Goal: Navigation & Orientation: Go to known website

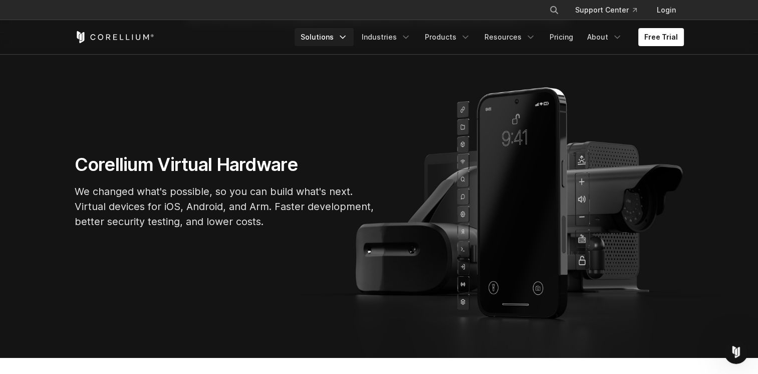
click at [327, 33] on link "Solutions" at bounding box center [323, 37] width 59 height 18
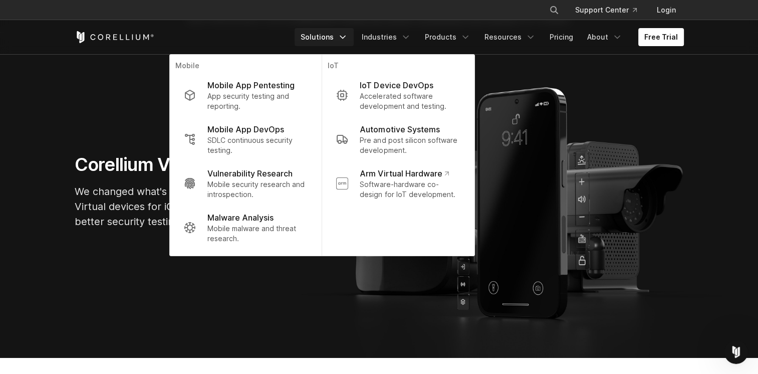
click at [341, 40] on link "Solutions" at bounding box center [323, 37] width 59 height 18
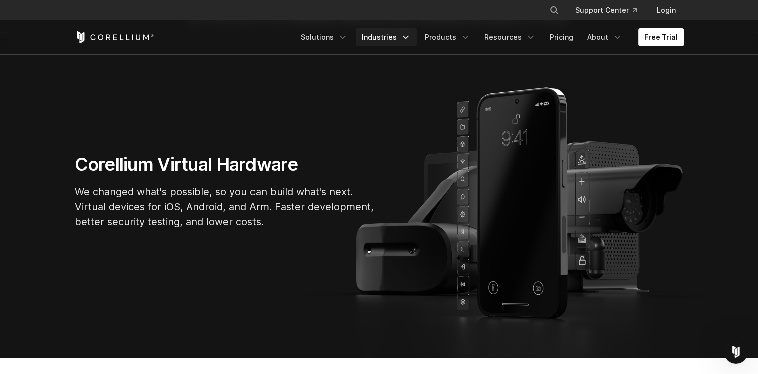
click at [396, 41] on link "Industries" at bounding box center [386, 37] width 61 height 18
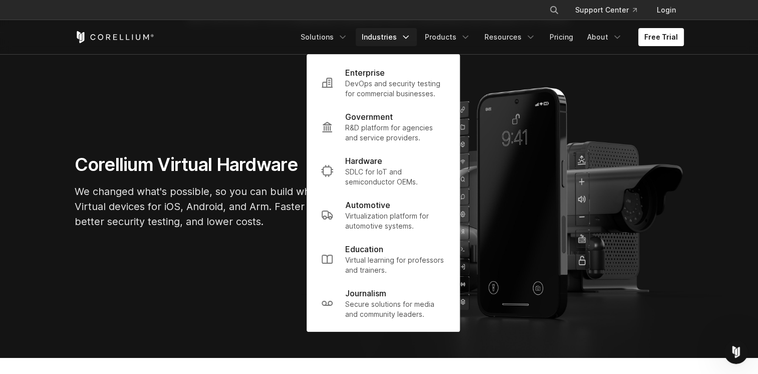
click at [404, 41] on link "Industries" at bounding box center [386, 37] width 61 height 18
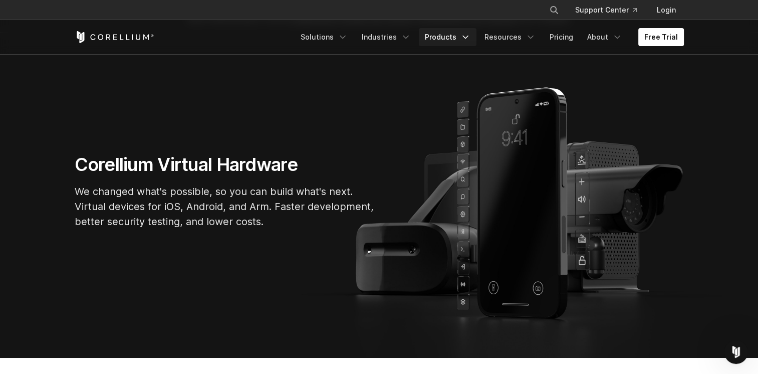
click at [432, 35] on link "Products" at bounding box center [448, 37] width 58 height 18
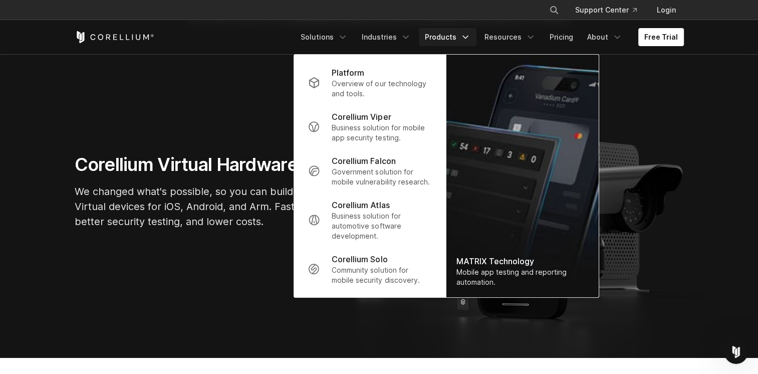
click at [453, 38] on link "Products" at bounding box center [448, 37] width 58 height 18
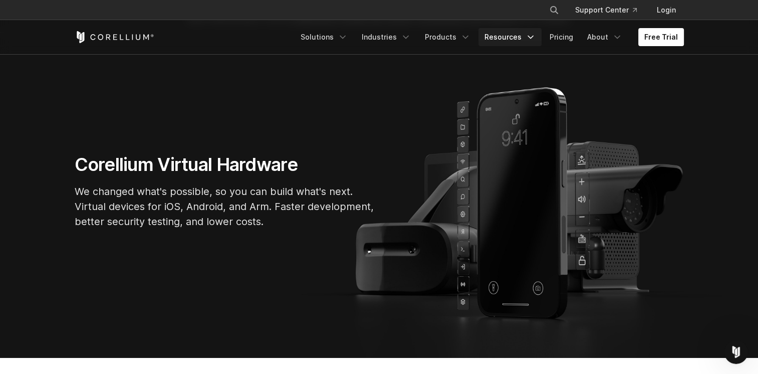
click at [505, 34] on link "Resources" at bounding box center [509, 37] width 63 height 18
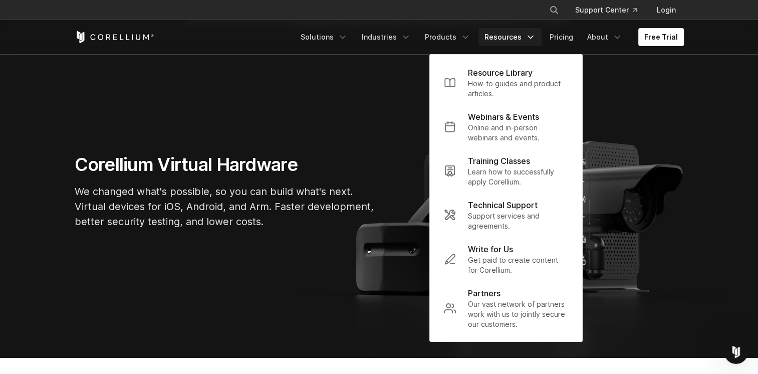
click at [513, 36] on link "Resources" at bounding box center [509, 37] width 63 height 18
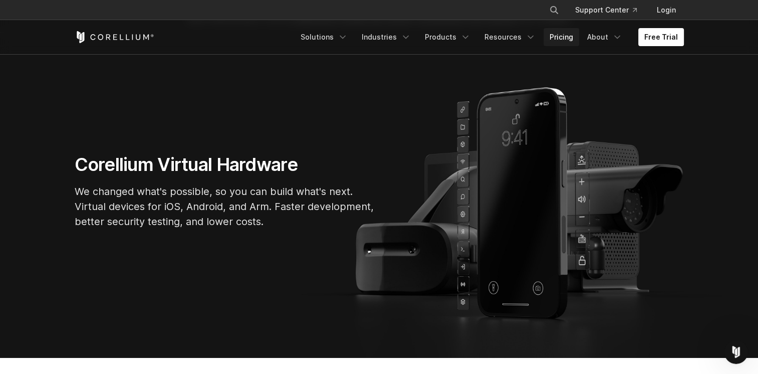
click at [561, 41] on link "Pricing" at bounding box center [561, 37] width 36 height 18
